Goal: Task Accomplishment & Management: Manage account settings

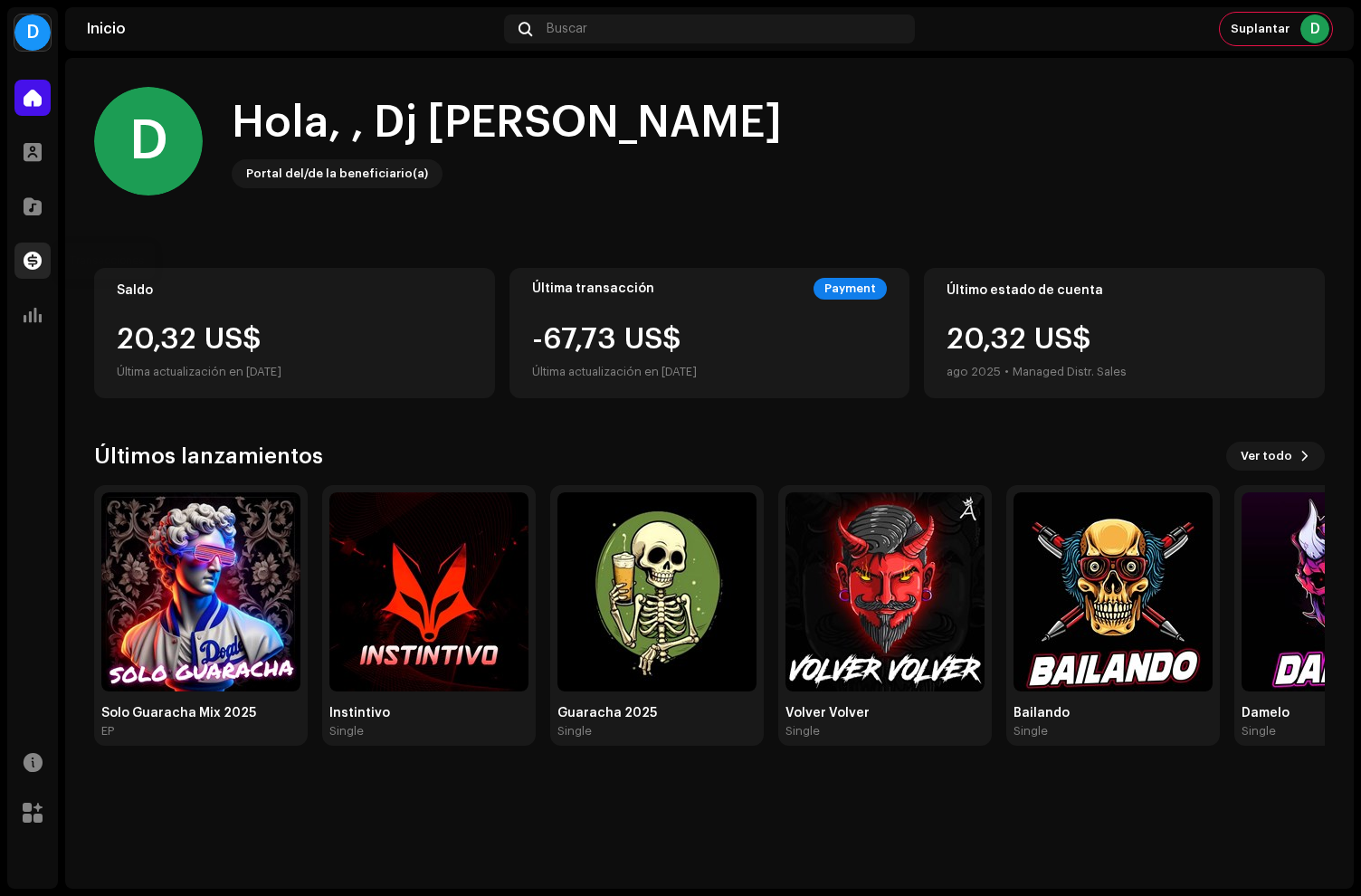
click at [28, 253] on span at bounding box center [32, 260] width 18 height 14
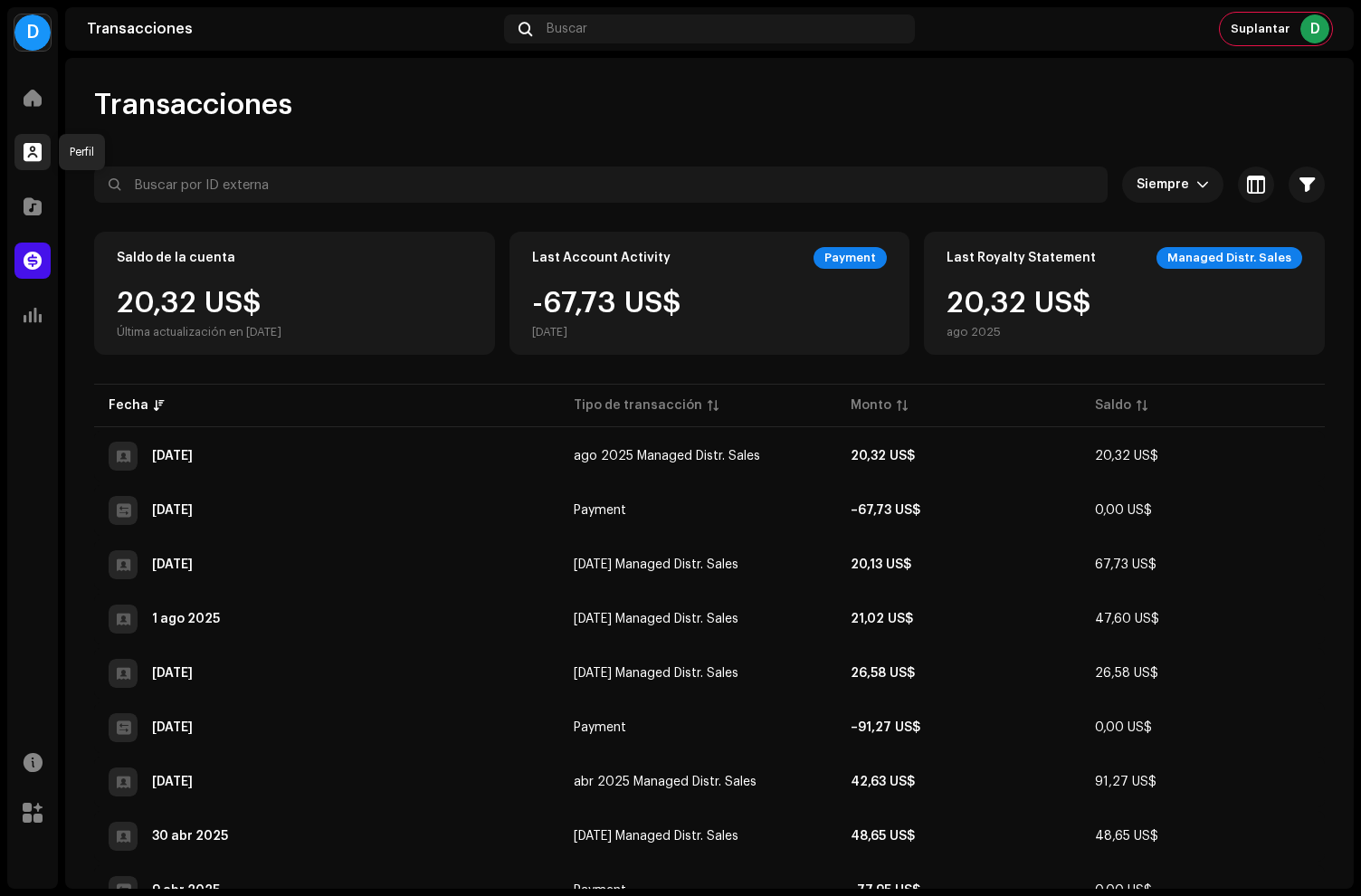
click at [39, 146] on span at bounding box center [32, 151] width 18 height 14
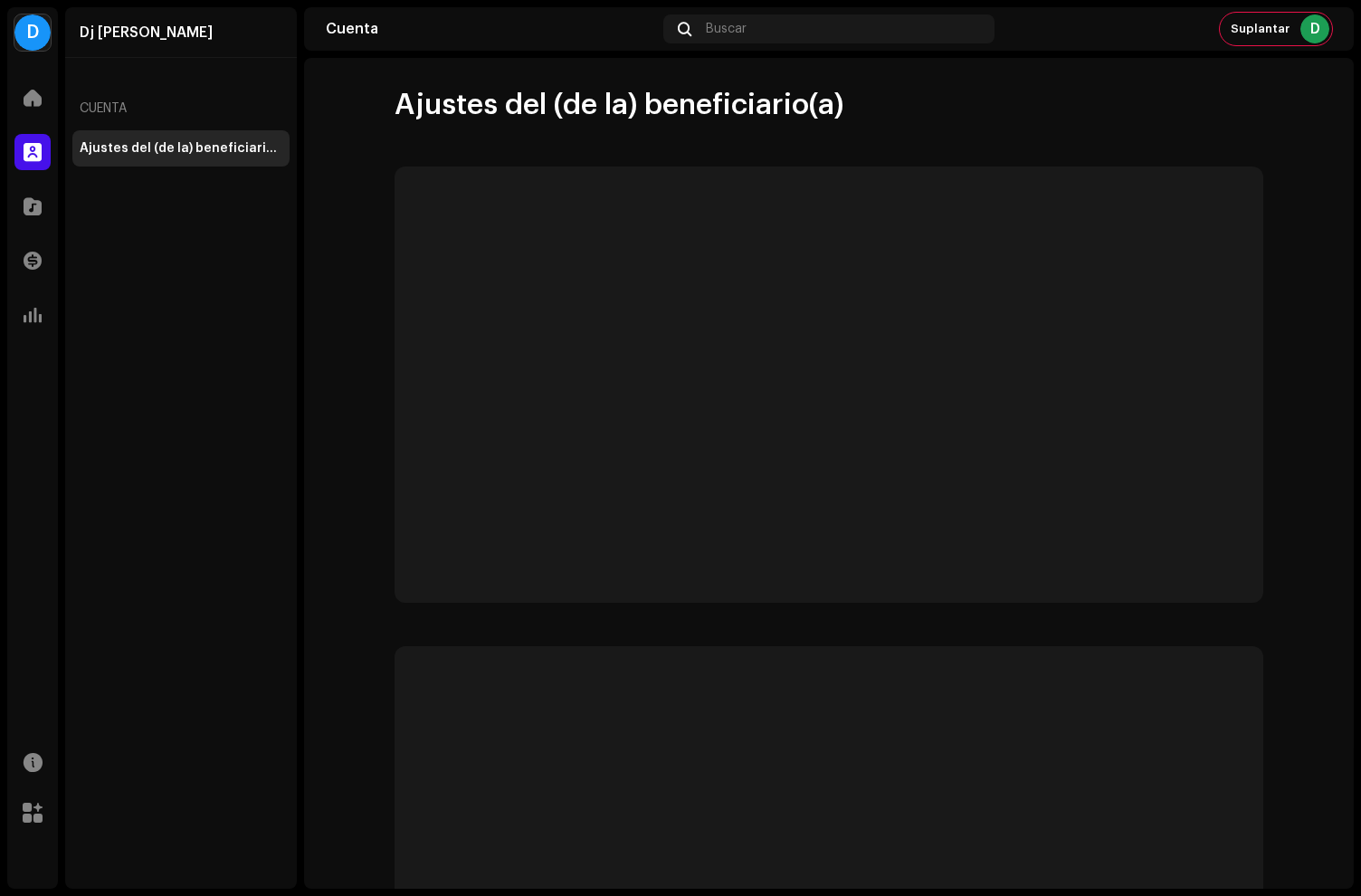
click at [45, 148] on div at bounding box center [32, 152] width 36 height 36
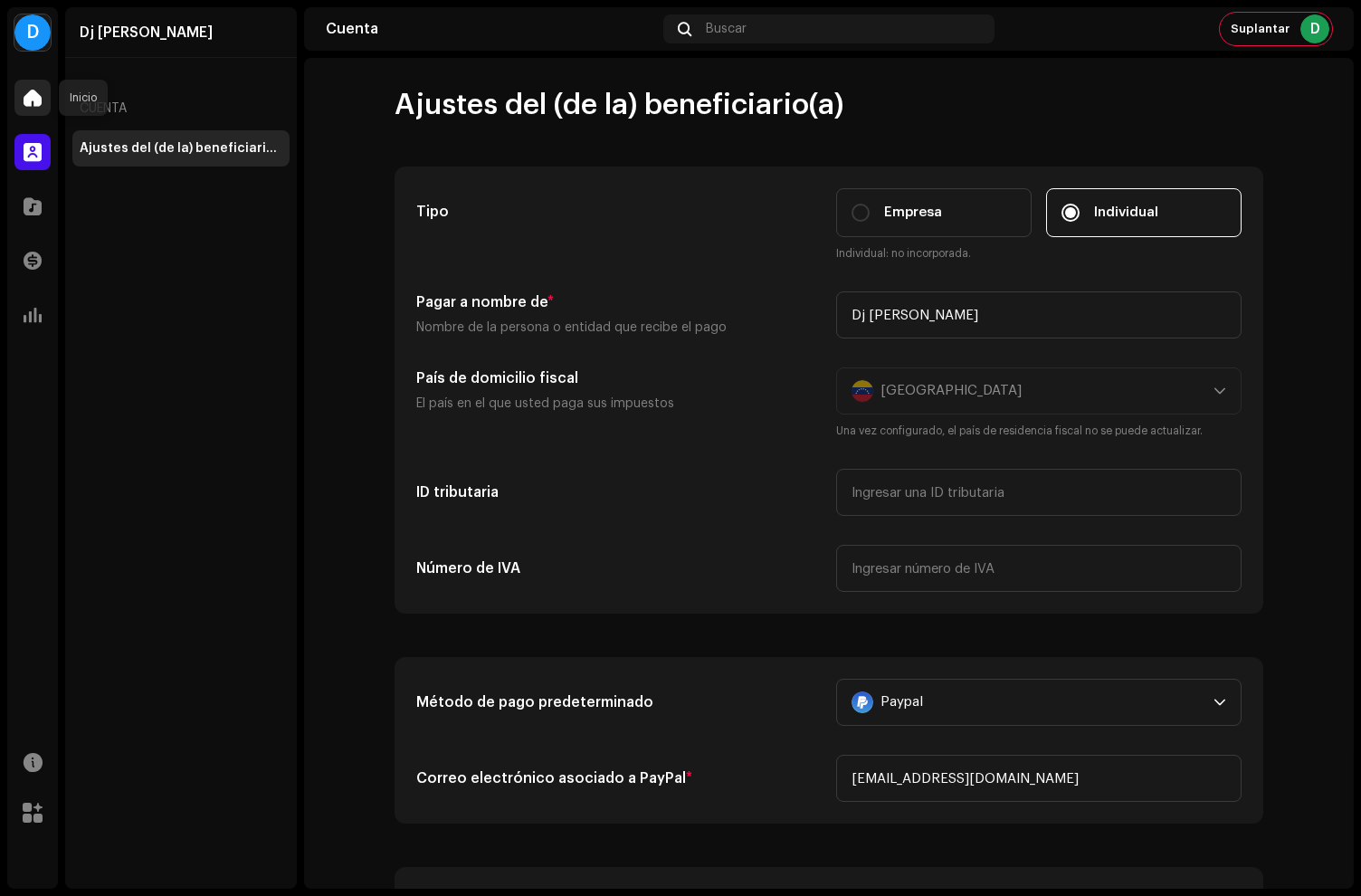
click at [23, 97] on div at bounding box center [32, 98] width 36 height 36
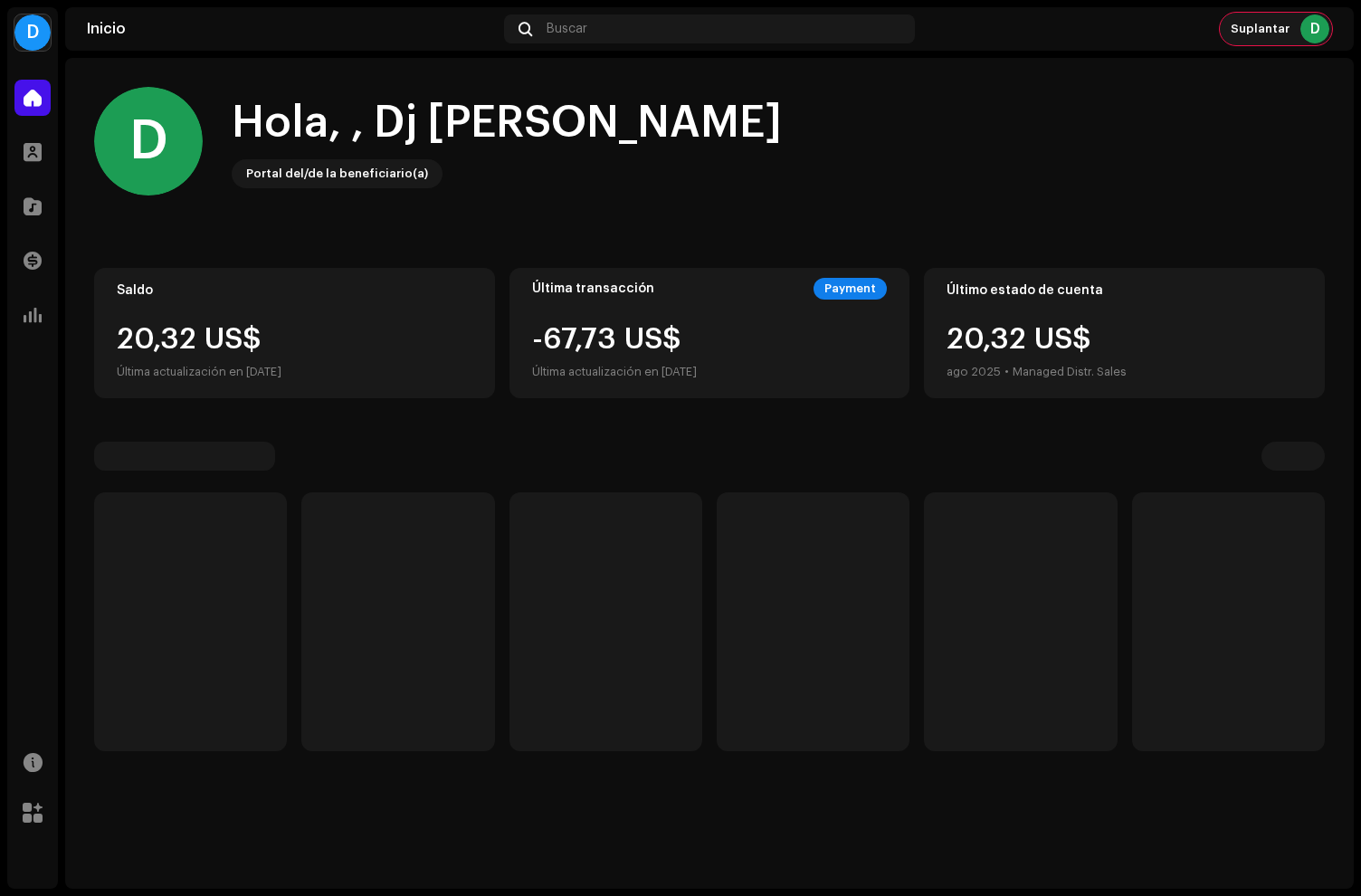
click at [1324, 29] on div "D" at bounding box center [1314, 29] width 29 height 29
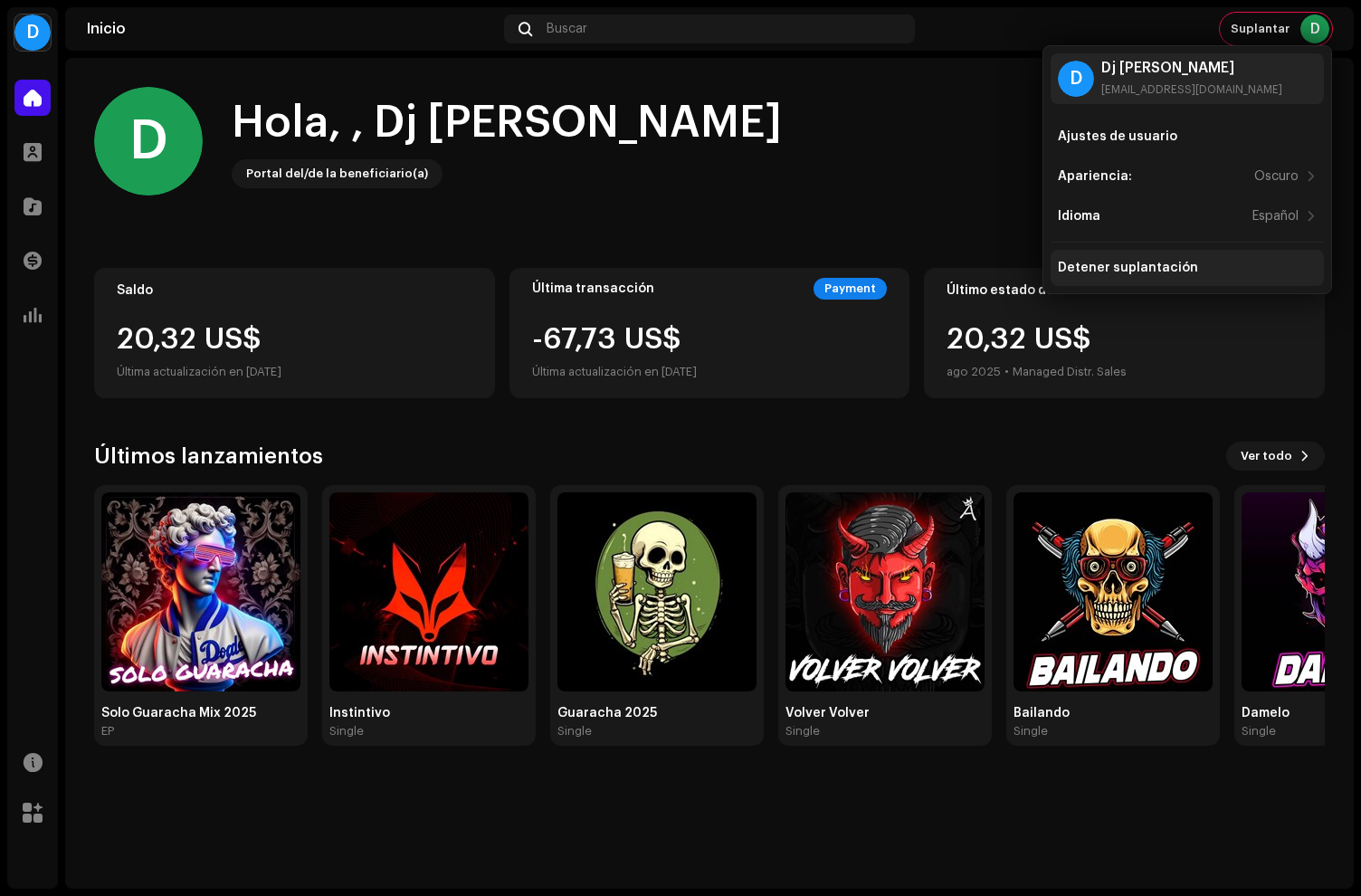
click at [1095, 271] on div "Detener suplantación" at bounding box center [1128, 267] width 141 height 14
